Goal: Information Seeking & Learning: Learn about a topic

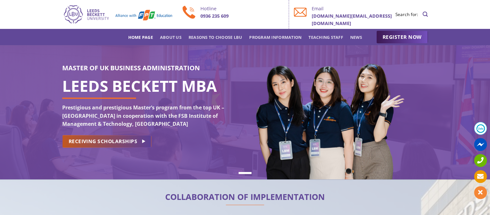
click at [135, 143] on span "RECEIVING SCHOLARSHIPS" at bounding box center [103, 141] width 69 height 8
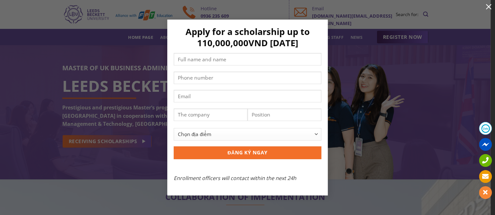
click at [487, 5] on button "button" at bounding box center [488, 6] width 13 height 13
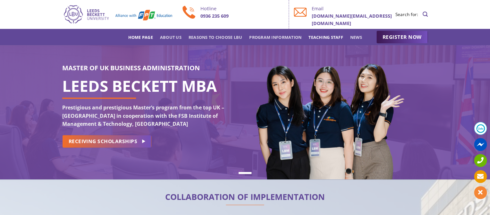
click at [336, 37] on link "Teaching staff" at bounding box center [326, 37] width 35 height 12
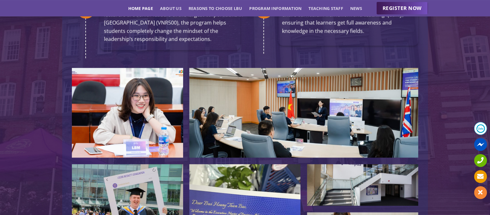
scroll to position [1378, 0]
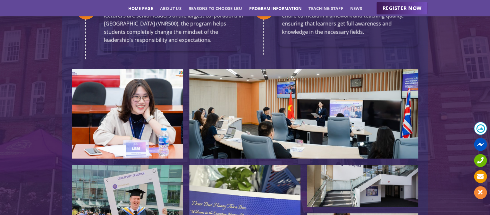
click at [274, 7] on link "Program information" at bounding box center [275, 9] width 52 height 12
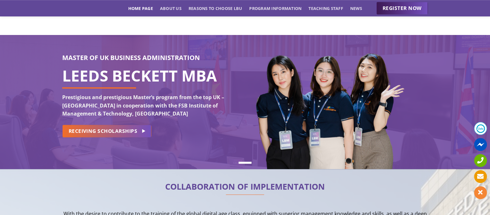
scroll to position [0, 0]
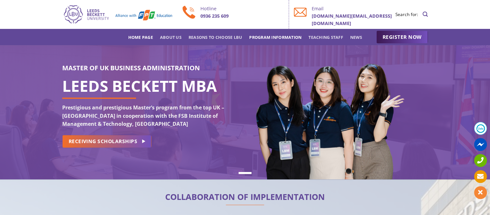
click at [277, 36] on link "Program information" at bounding box center [275, 37] width 52 height 12
click at [360, 35] on link "News" at bounding box center [356, 37] width 12 height 12
click at [275, 37] on link "Program information" at bounding box center [275, 37] width 52 height 12
click at [170, 37] on link "About Us" at bounding box center [171, 37] width 22 height 12
